Goal: Transaction & Acquisition: Purchase product/service

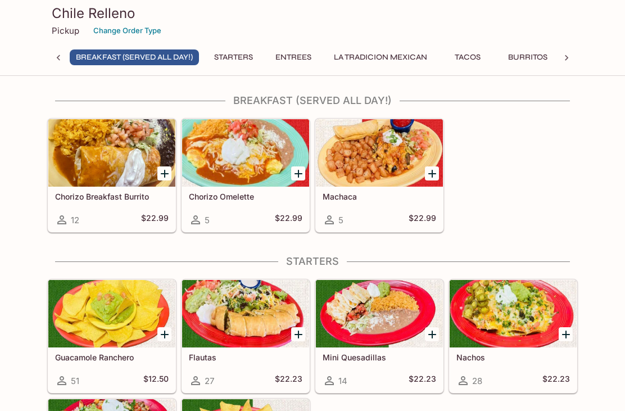
click at [572, 167] on div "Chorizo Breakfast Burrito 12 $22.99 Chorizo Omelette 5 $22.99 Machaca 5 $22.99" at bounding box center [310, 172] width 535 height 119
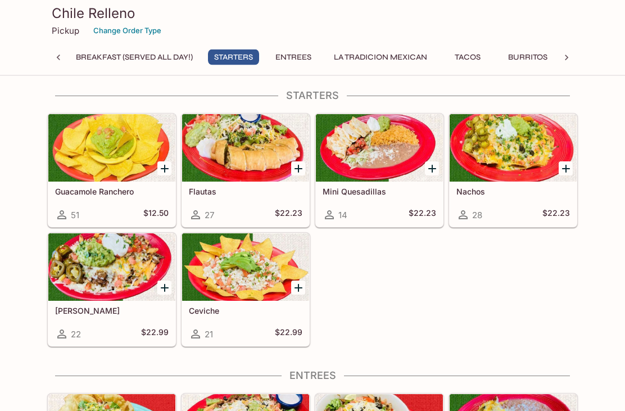
scroll to position [166, 0]
click at [258, 270] on div at bounding box center [245, 266] width 127 height 67
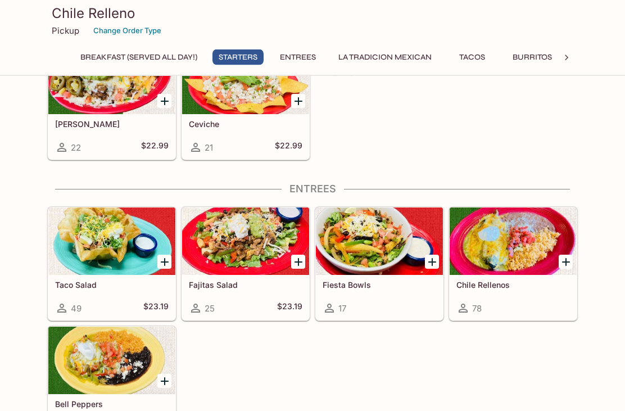
scroll to position [352, 0]
click at [108, 242] on div at bounding box center [111, 240] width 127 height 67
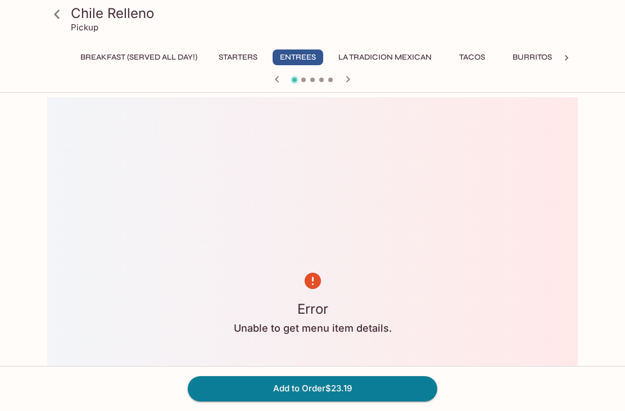
click at [49, 8] on icon at bounding box center [57, 14] width 20 height 20
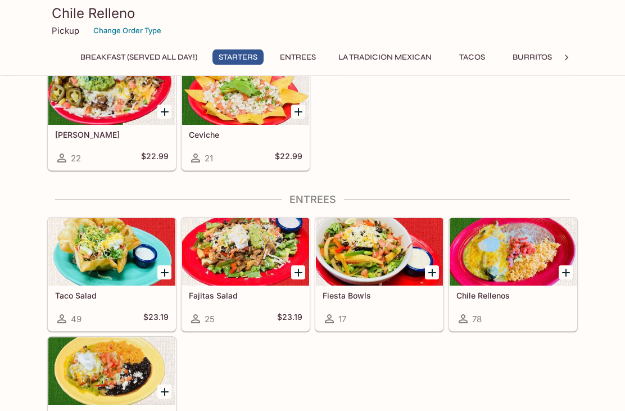
scroll to position [342, 0]
click at [106, 301] on div "Taco Salad 49 $23.19" at bounding box center [111, 307] width 127 height 45
